Goal: Task Accomplishment & Management: Manage account settings

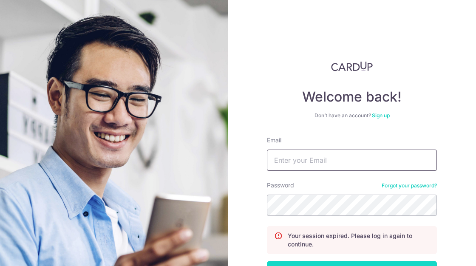
type input "[EMAIL_ADDRESS][DOMAIN_NAME]"
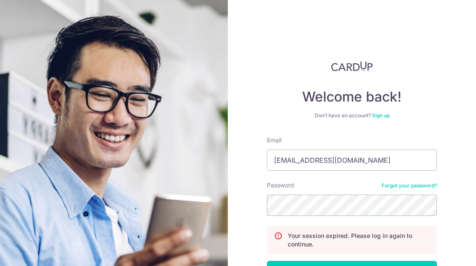
drag, startPoint x: 301, startPoint y: 263, endPoint x: 297, endPoint y: 257, distance: 6.7
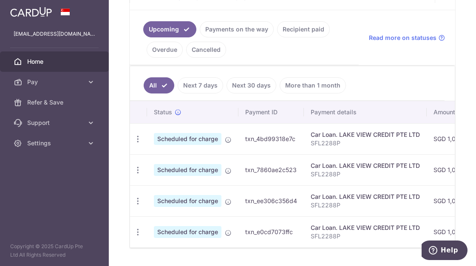
scroll to position [213, 0]
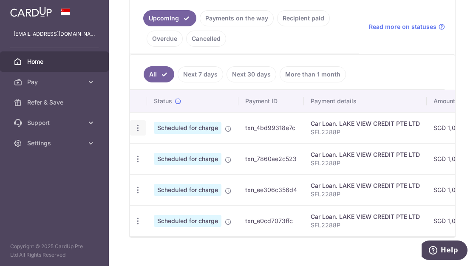
click at [133, 127] on div "Update payment Cancel payment Upload doc" at bounding box center [138, 128] width 16 height 16
click at [138, 126] on icon "button" at bounding box center [138, 128] width 9 height 9
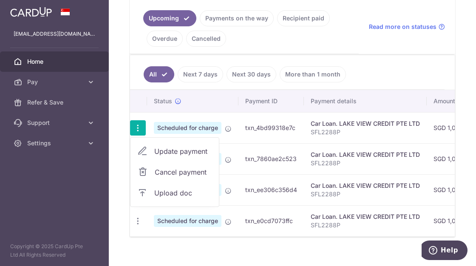
click at [166, 155] on span "Update payment" at bounding box center [183, 151] width 58 height 10
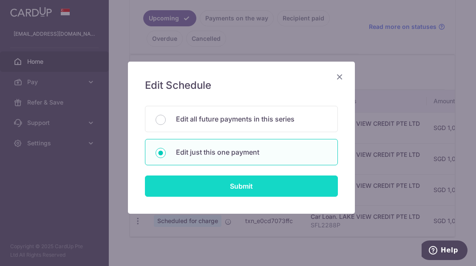
click at [172, 178] on input "Submit" at bounding box center [241, 186] width 193 height 21
radio input "true"
click at [172, 178] on input "Submit" at bounding box center [241, 186] width 193 height 21
type input "1,011.00"
radio input "true"
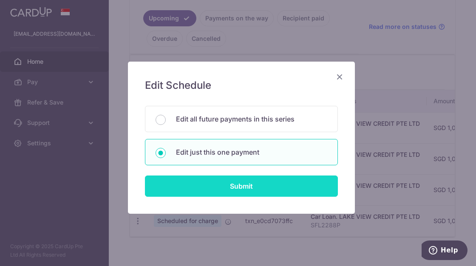
type input "[DATE]"
type input "SFL2288P"
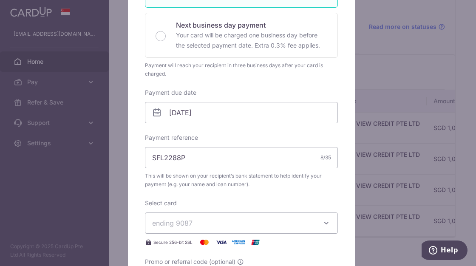
scroll to position [255, 0]
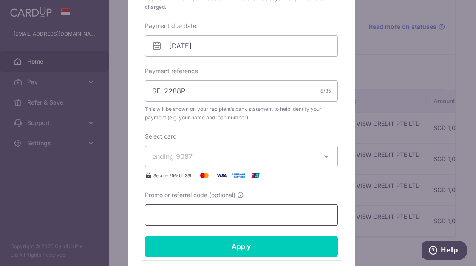
click at [178, 216] on input "Promo or referral code (optional)" at bounding box center [241, 215] width 193 height 21
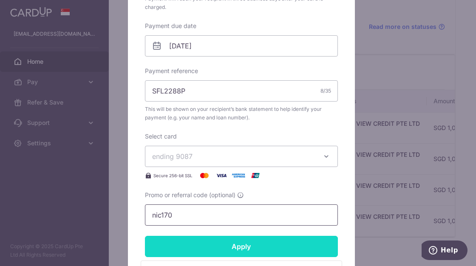
type input "nic170"
click at [205, 246] on input "Apply" at bounding box center [241, 246] width 193 height 21
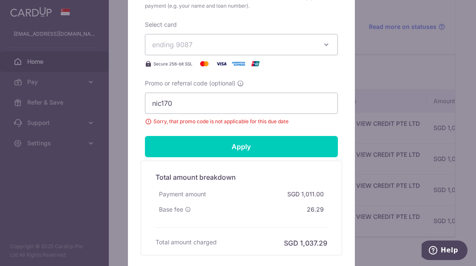
scroll to position [383, 0]
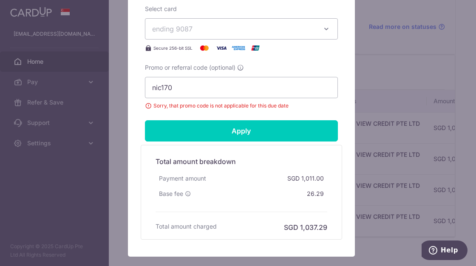
click at [114, 159] on div "Edit payment By clicking apply, you will make changes to all payments to LAKE V…" at bounding box center [238, 133] width 476 height 266
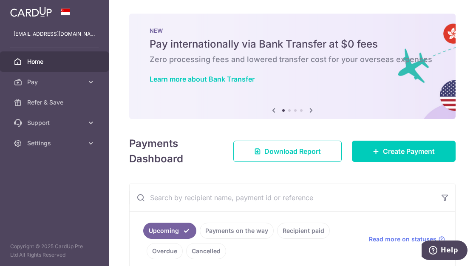
scroll to position [128, 0]
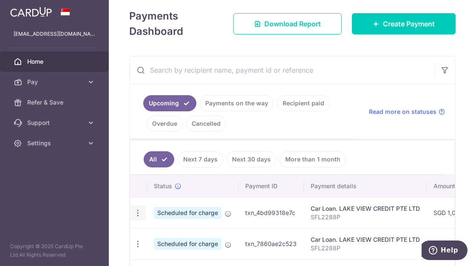
click at [141, 214] on icon "button" at bounding box center [138, 213] width 9 height 9
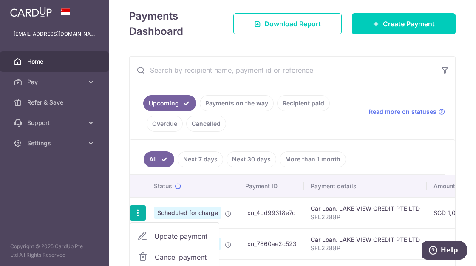
click at [141, 214] on icon "button" at bounding box center [138, 213] width 9 height 9
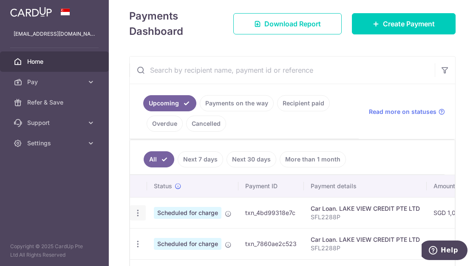
click at [138, 213] on icon "button" at bounding box center [138, 213] width 9 height 9
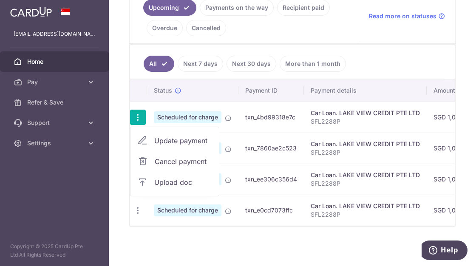
scroll to position [229, 0]
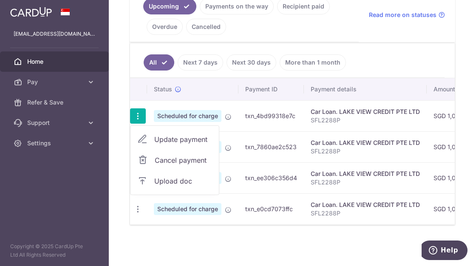
click at [166, 137] on span "Update payment" at bounding box center [183, 139] width 58 height 10
click at [166, 137] on td "Scheduled for charge" at bounding box center [192, 146] width 91 height 31
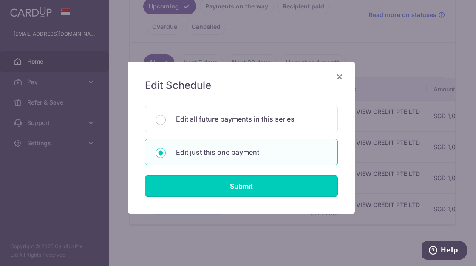
drag, startPoint x: 166, startPoint y: 137, endPoint x: 174, endPoint y: 187, distance: 51.3
click at [174, 187] on input "Submit" at bounding box center [241, 186] width 193 height 21
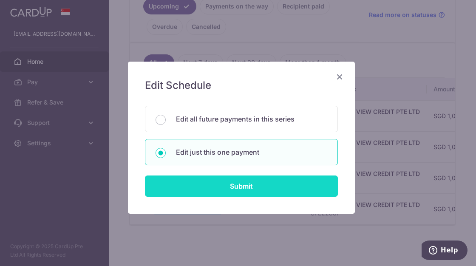
radio input "true"
type input "1,011.00"
type input "[DATE]"
type input "SFL2288P"
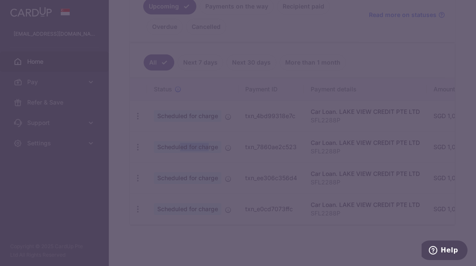
click at [174, 176] on div "Edit Schedule You will be editing all 4 payments to LAKE VIEW CREDIT PTE LTD sc…" at bounding box center [241, 99] width 227 height 152
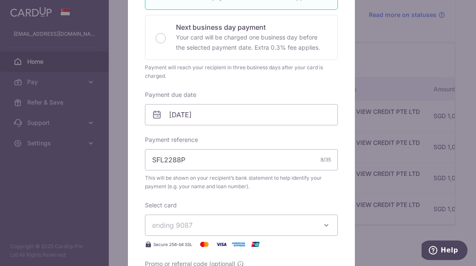
scroll to position [213, 0]
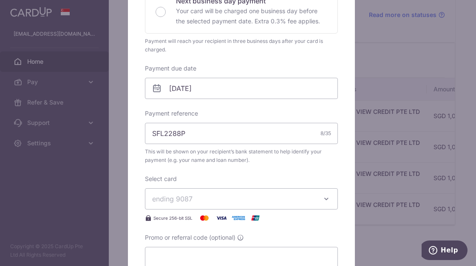
click at [253, 195] on span "ending 9087" at bounding box center [233, 199] width 163 height 10
click at [251, 170] on div "Enter payment amount 1,011.00 1011.00 SGD To change the payment amount, please …" at bounding box center [241, 75] width 193 height 385
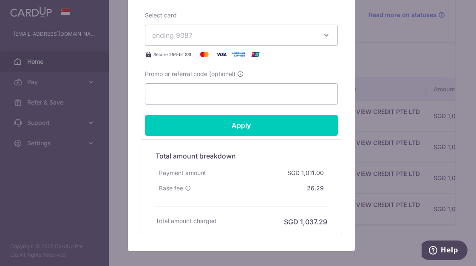
scroll to position [383, 0]
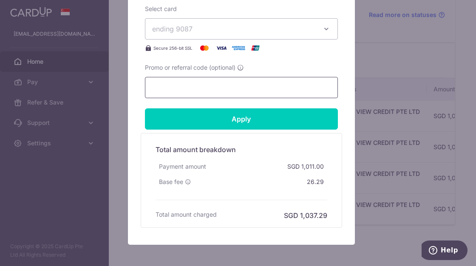
click at [172, 91] on input "Promo or referral code (optional)" at bounding box center [241, 87] width 193 height 21
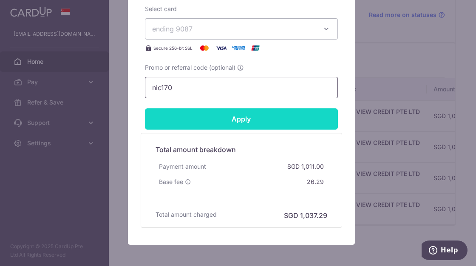
type input "nic170"
click at [189, 114] on input "Apply" at bounding box center [241, 118] width 193 height 21
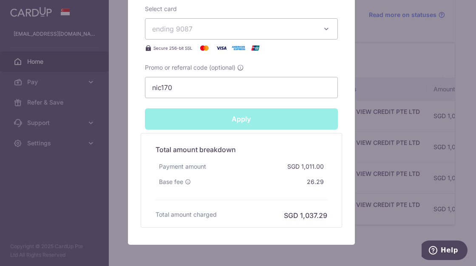
type input "Successfully Applied"
click at [377, 58] on div "Edit payment By clicking apply, you will make changes to all payments to LAKE V…" at bounding box center [238, 133] width 476 height 266
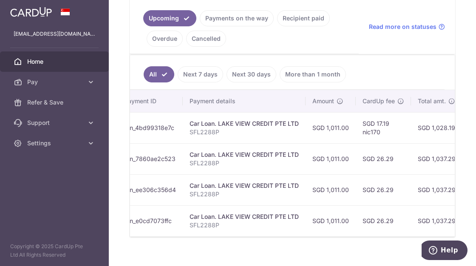
scroll to position [0, 130]
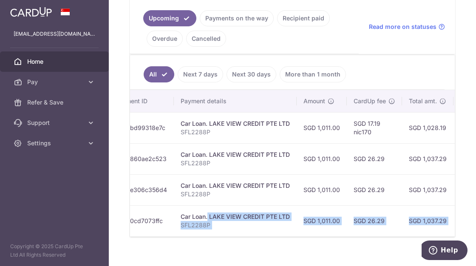
drag, startPoint x: 348, startPoint y: 243, endPoint x: 178, endPoint y: 213, distance: 172.9
click at [178, 213] on div "× Pause Schedule Pause all future payments in this series Pause just this one p…" at bounding box center [293, 133] width 368 height 266
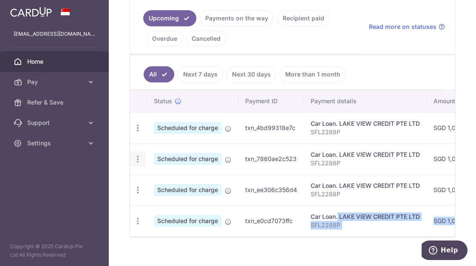
click at [136, 164] on div "Update payment Cancel payment Upload doc" at bounding box center [138, 159] width 16 height 16
click at [138, 133] on icon "button" at bounding box center [138, 128] width 9 height 9
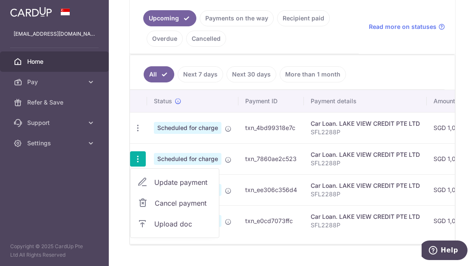
click at [138, 159] on icon "button" at bounding box center [138, 159] width 9 height 9
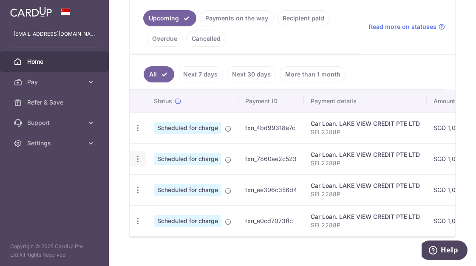
click at [138, 133] on icon "button" at bounding box center [138, 128] width 9 height 9
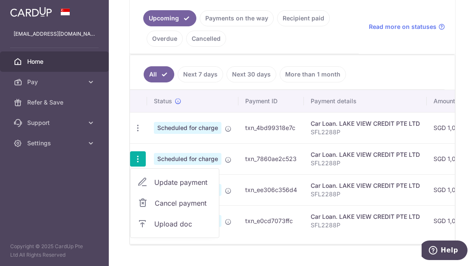
click at [152, 179] on link "Update payment" at bounding box center [175, 182] width 88 height 20
radio input "true"
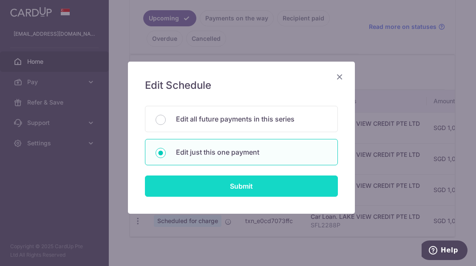
click at [183, 182] on input "Submit" at bounding box center [241, 186] width 193 height 21
radio input "true"
type input "1,011.00"
type input "[DATE]"
type input "SFL2288P"
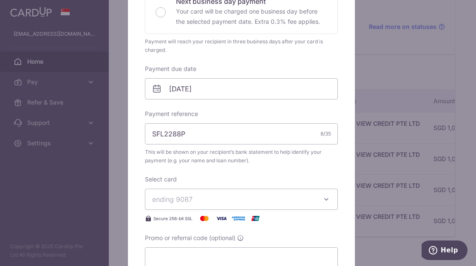
scroll to position [213, 0]
click at [175, 256] on input "Promo or referral code (optional)" at bounding box center [241, 257] width 193 height 21
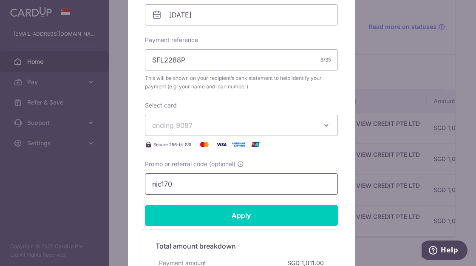
scroll to position [340, 0]
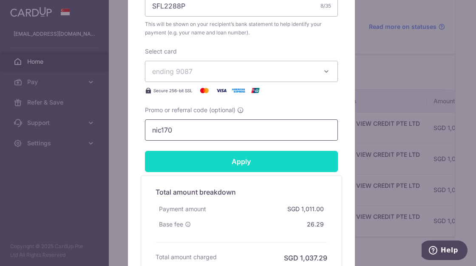
type input "nic170"
click at [251, 162] on input "Apply" at bounding box center [241, 161] width 193 height 21
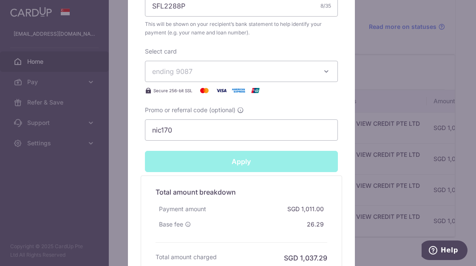
type input "Successfully Applied"
click at [385, 134] on div "Edit payment By clicking apply, you will make changes to all payments to LAKE V…" at bounding box center [238, 133] width 476 height 266
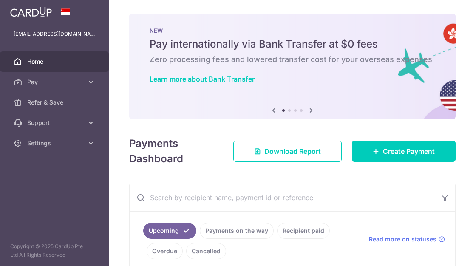
scroll to position [213, 0]
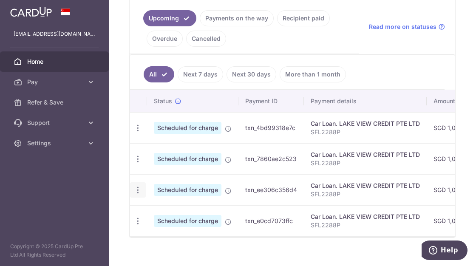
click at [135, 185] on div "Update payment Cancel payment Upload doc" at bounding box center [138, 191] width 16 height 16
click at [139, 133] on icon "button" at bounding box center [138, 128] width 9 height 9
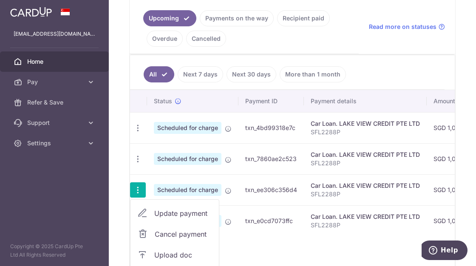
click at [156, 219] on link "Update payment" at bounding box center [175, 213] width 88 height 20
radio input "true"
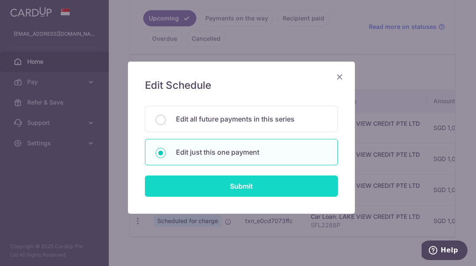
click at [187, 193] on input "Submit" at bounding box center [241, 186] width 193 height 21
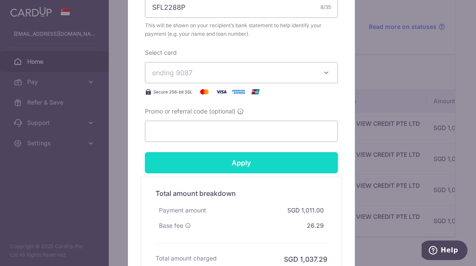
scroll to position [340, 0]
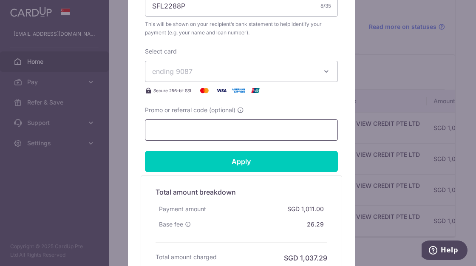
click at [179, 139] on input "Promo or referral code (optional)" at bounding box center [241, 130] width 193 height 21
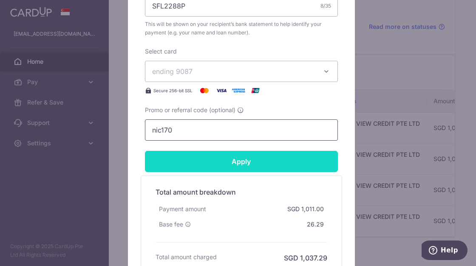
type input "nic170"
click at [186, 156] on input "Apply" at bounding box center [241, 161] width 193 height 21
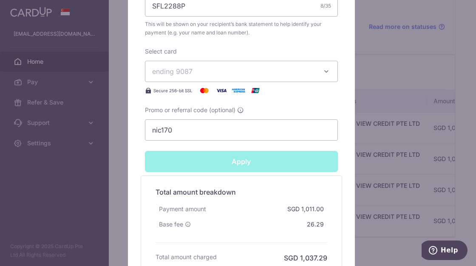
type input "Successfully Applied"
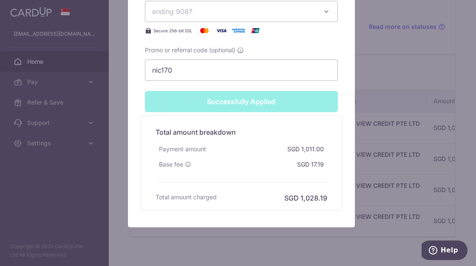
scroll to position [453, 0]
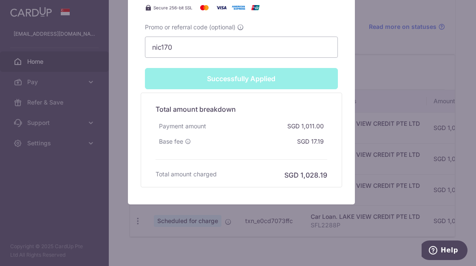
click at [405, 77] on div "Edit payment By clicking apply, you will make changes to all payments to LAKE V…" at bounding box center [238, 133] width 476 height 266
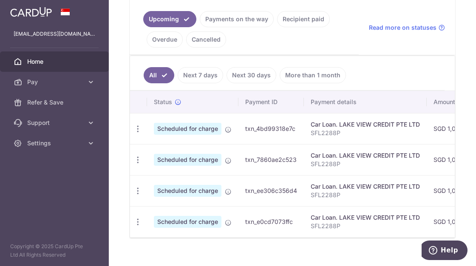
scroll to position [213, 0]
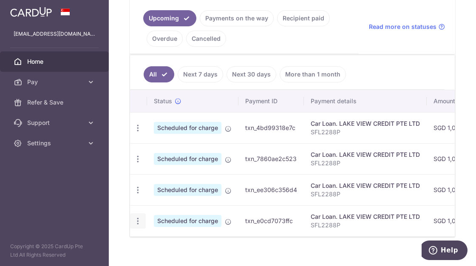
drag, startPoint x: 139, startPoint y: 223, endPoint x: 138, endPoint y: 216, distance: 7.3
click at [139, 133] on icon "button" at bounding box center [138, 128] width 9 height 9
click at [169, 245] on span "Update payment" at bounding box center [183, 245] width 58 height 10
radio input "true"
type input "1,011.00"
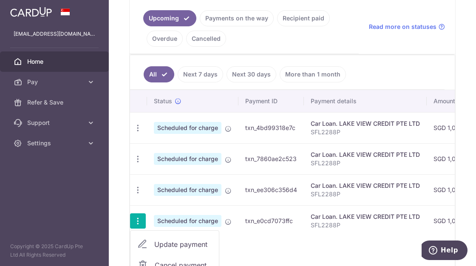
type input "[DATE]"
type input "SFL2288P"
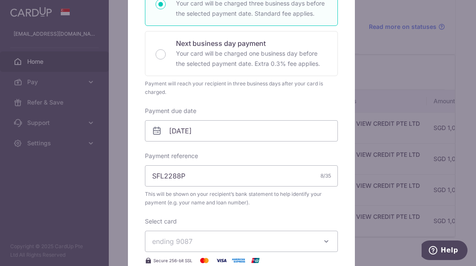
scroll to position [340, 0]
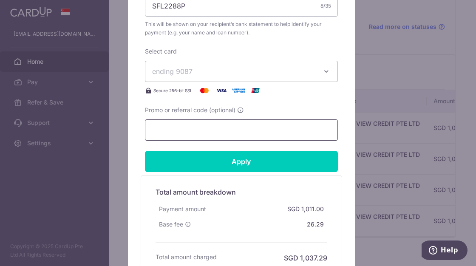
click at [171, 137] on input "Promo or referral code (optional)" at bounding box center [241, 130] width 193 height 21
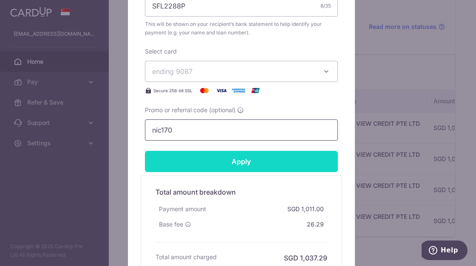
type input "nic170"
click at [191, 159] on input "Apply" at bounding box center [241, 161] width 193 height 21
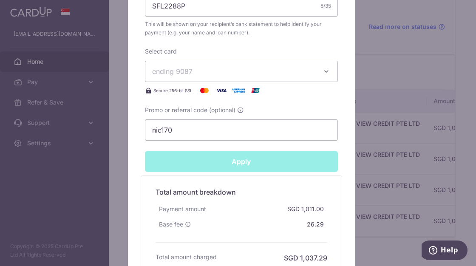
type input "Successfully Applied"
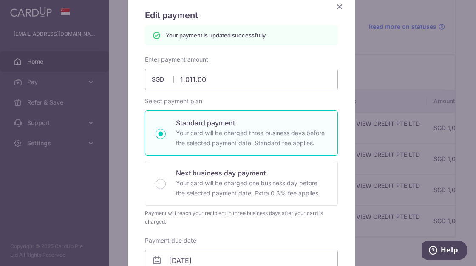
scroll to position [0, 0]
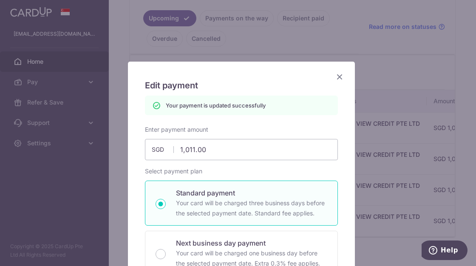
click at [335, 77] on icon "Close" at bounding box center [340, 76] width 10 height 11
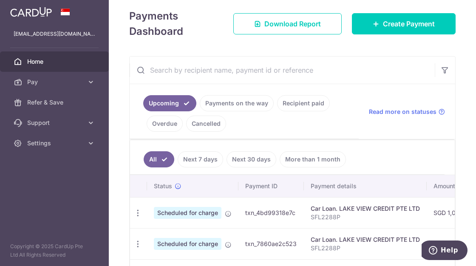
scroll to position [229, 0]
